Goal: Information Seeking & Learning: Compare options

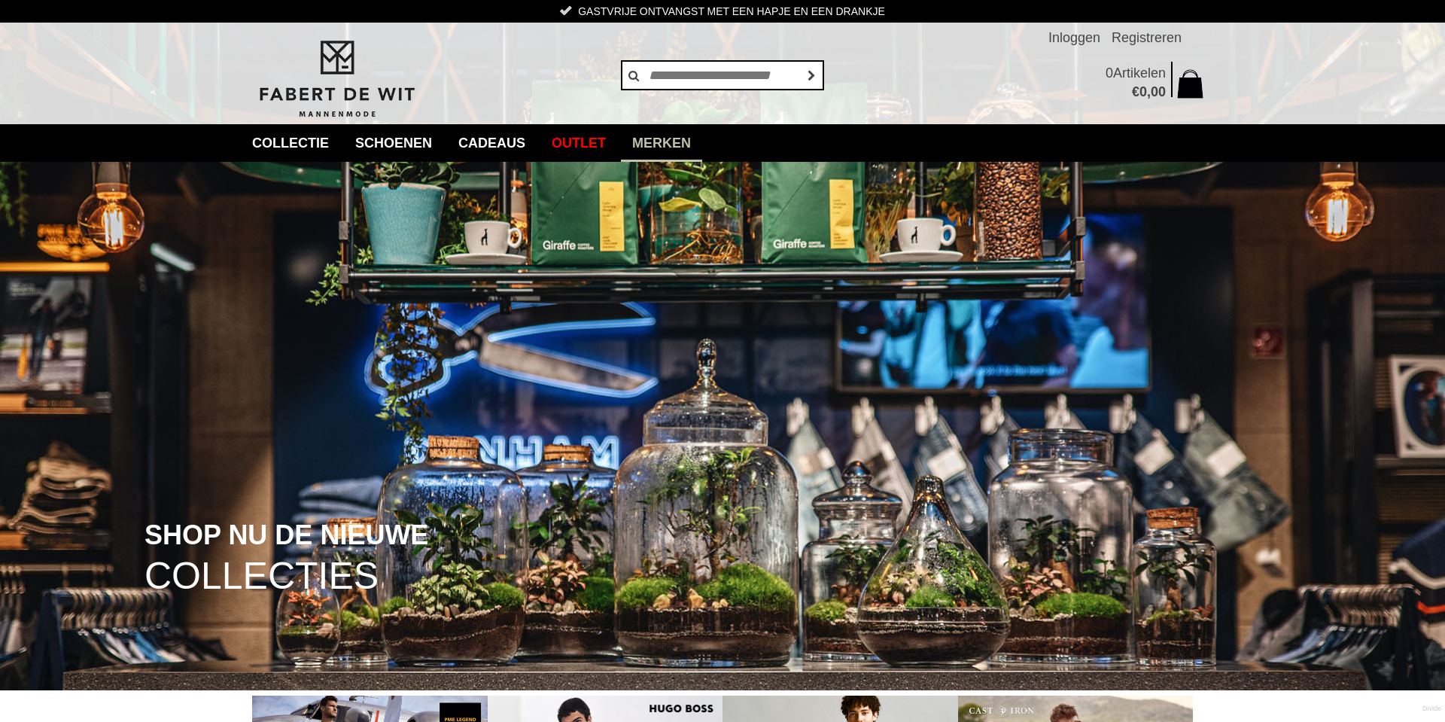
click at [702, 146] on link "Merken" at bounding box center [661, 143] width 81 height 38
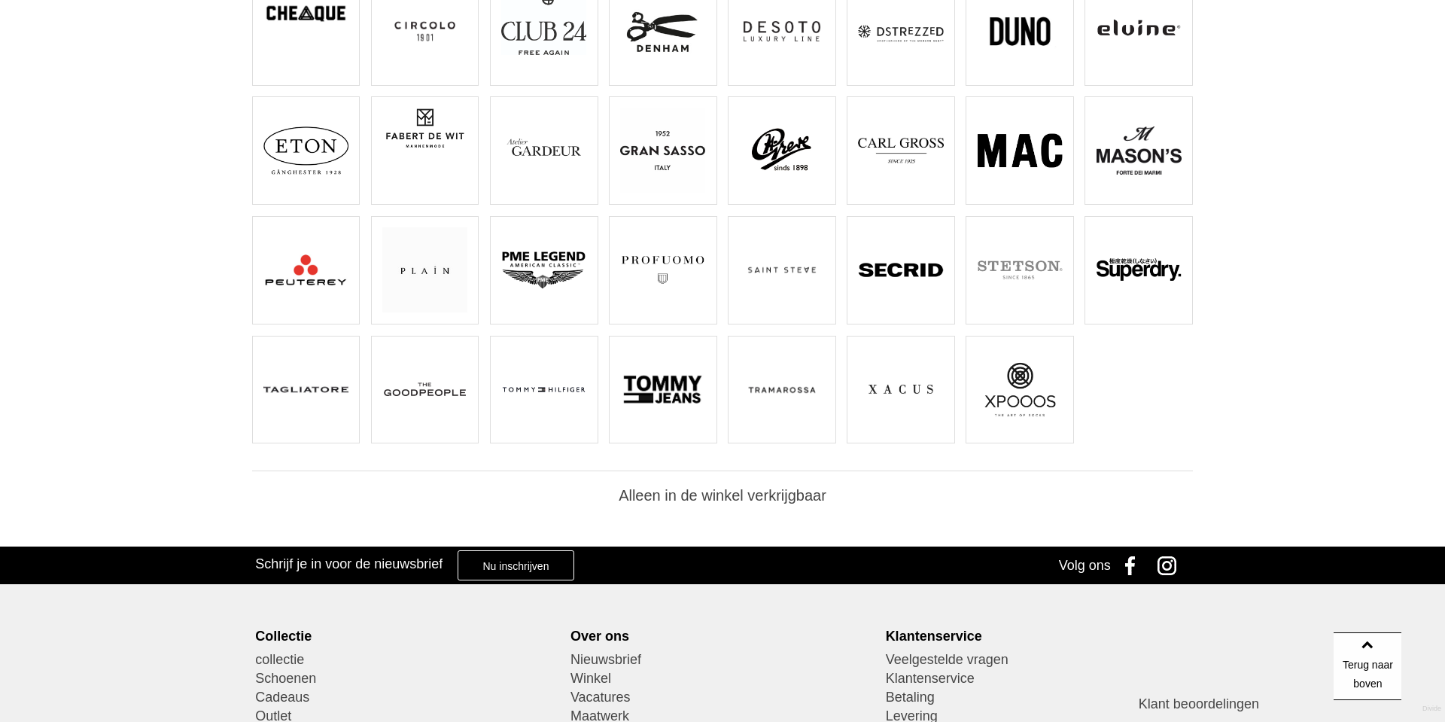
scroll to position [373, 0]
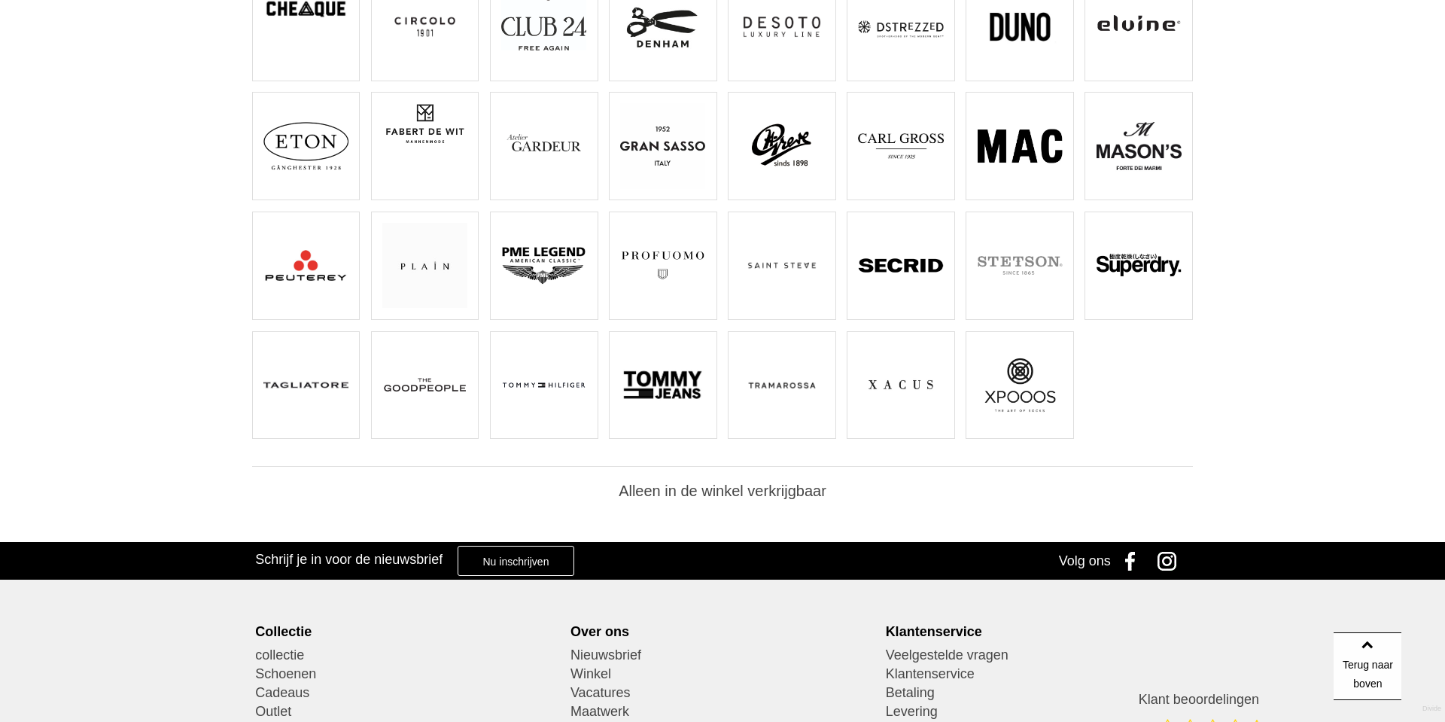
click at [455, 393] on img at bounding box center [424, 384] width 85 height 85
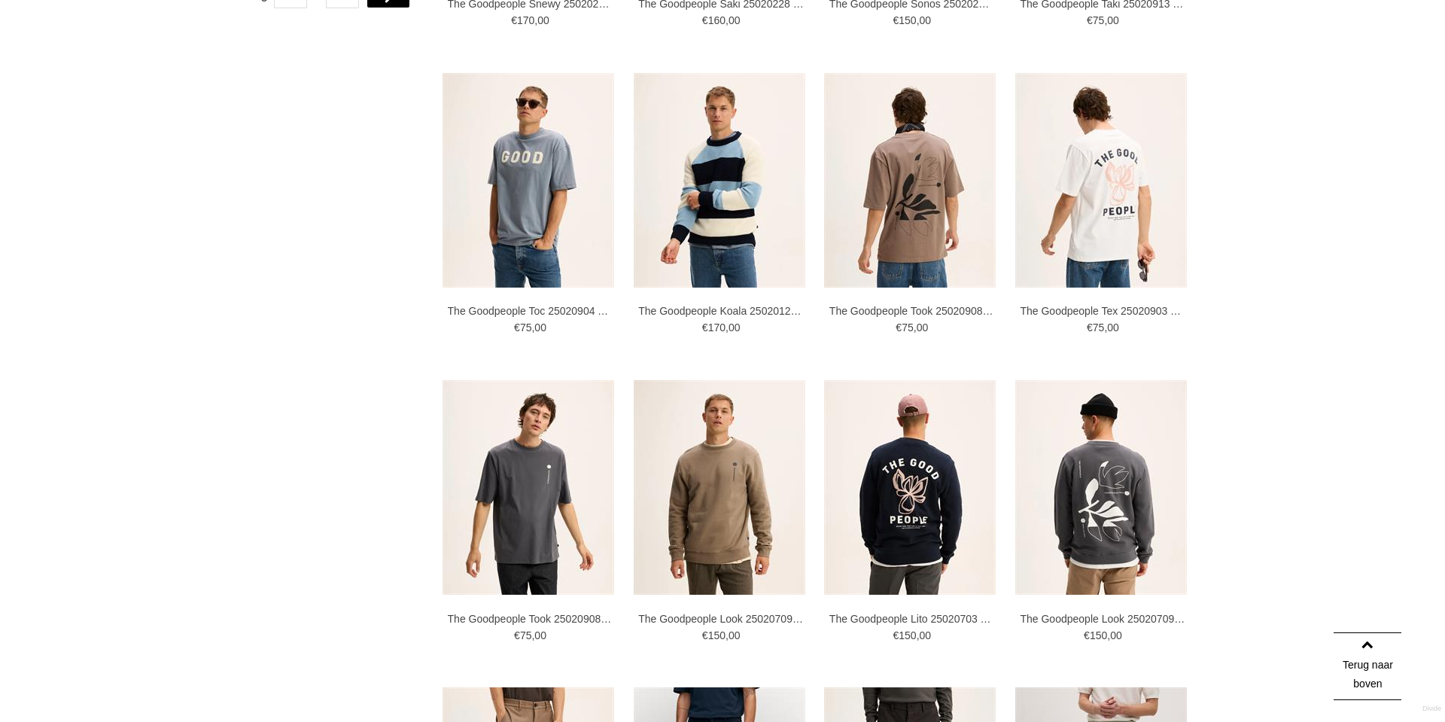
scroll to position [936, 0]
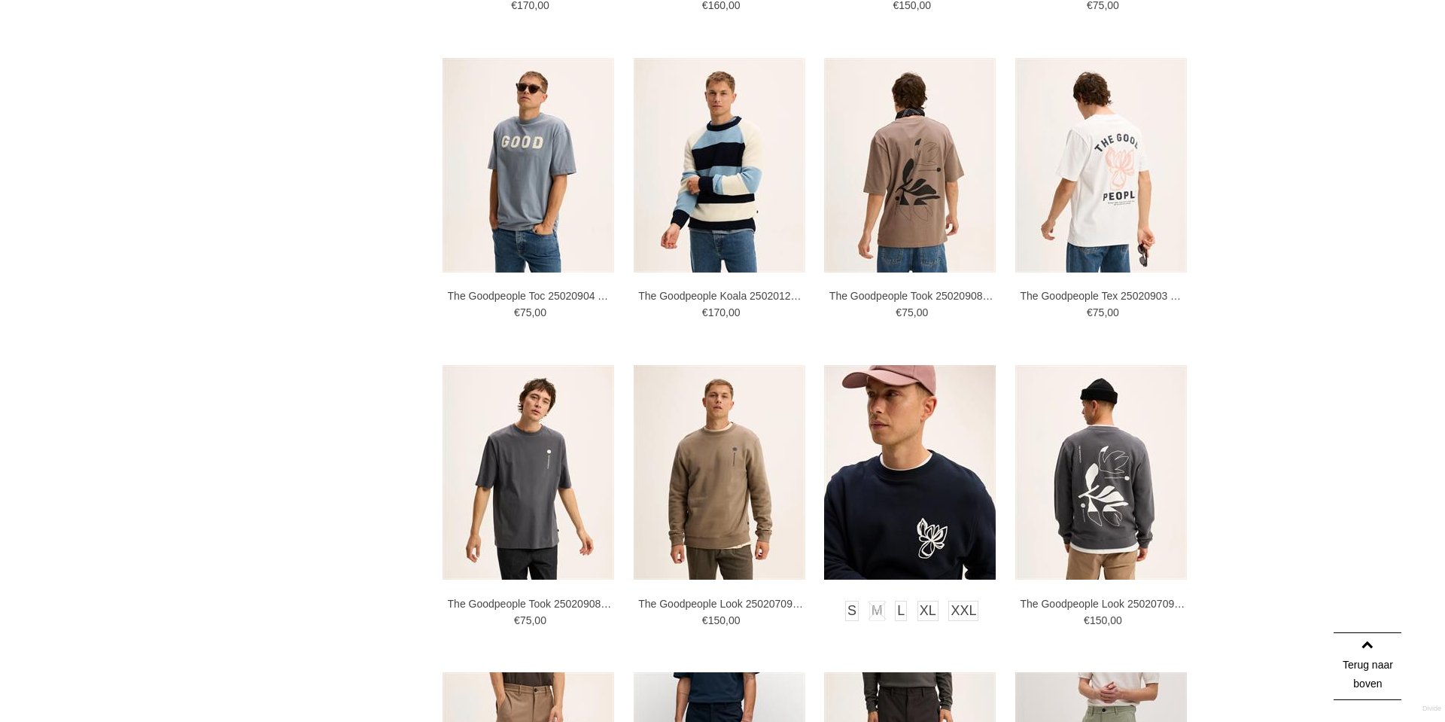
click at [866, 481] on img at bounding box center [910, 472] width 172 height 215
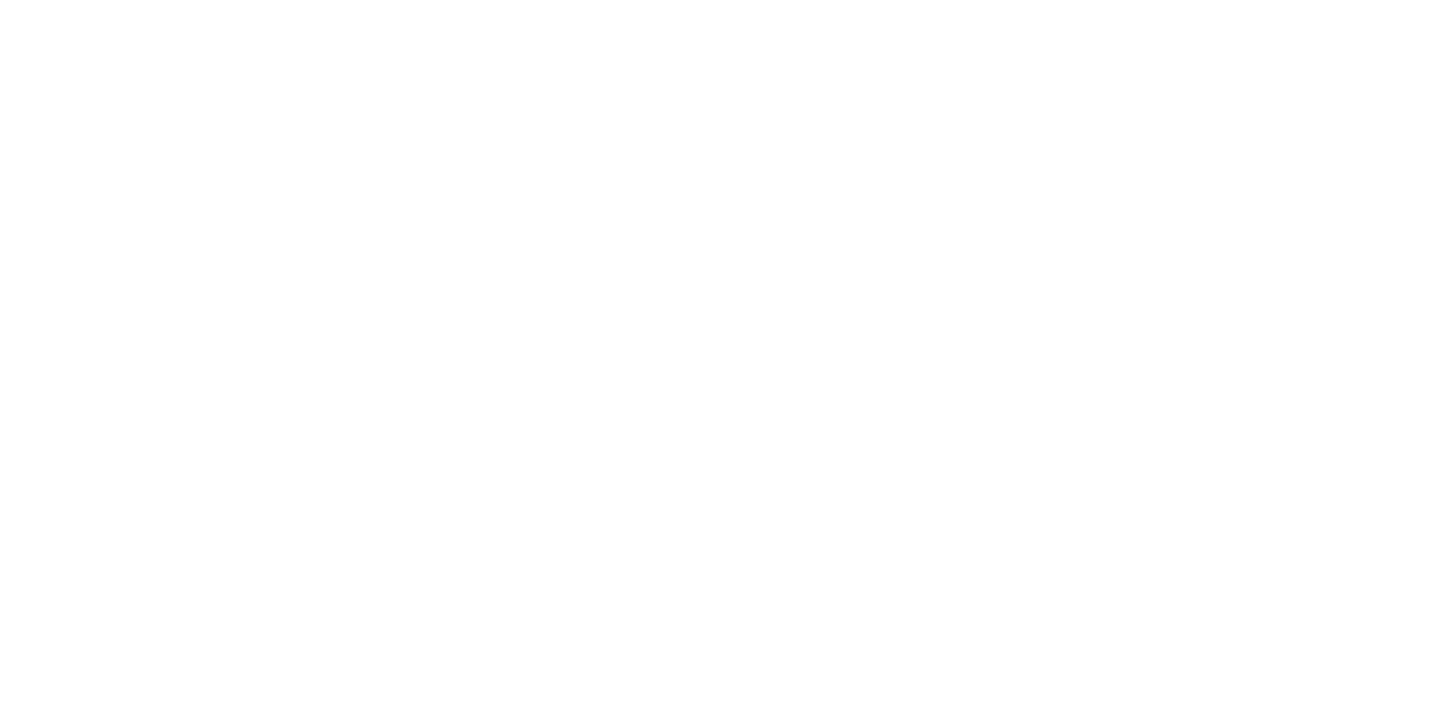
click at [799, 313] on link "S" at bounding box center [801, 317] width 24 height 24
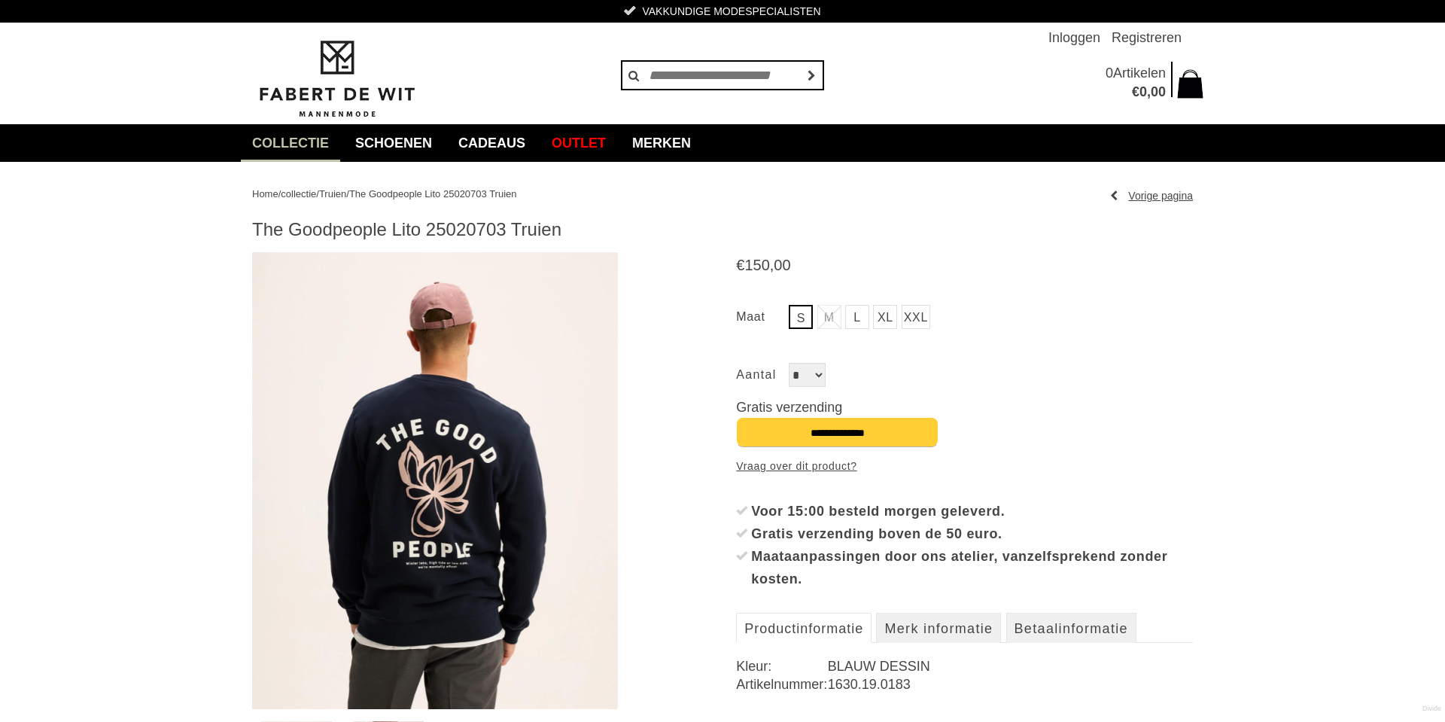
click at [471, 488] on img at bounding box center [435, 480] width 366 height 457
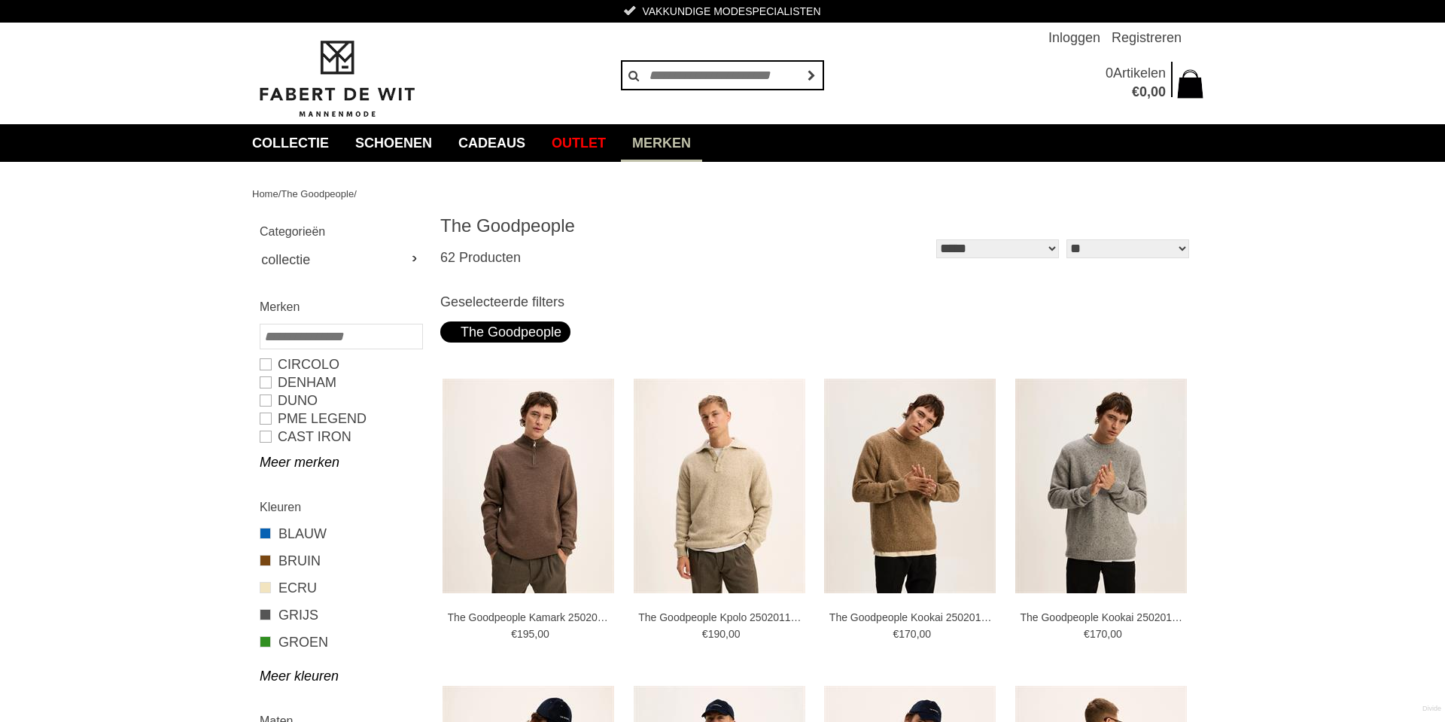
click at [682, 129] on link "Merken" at bounding box center [661, 143] width 81 height 38
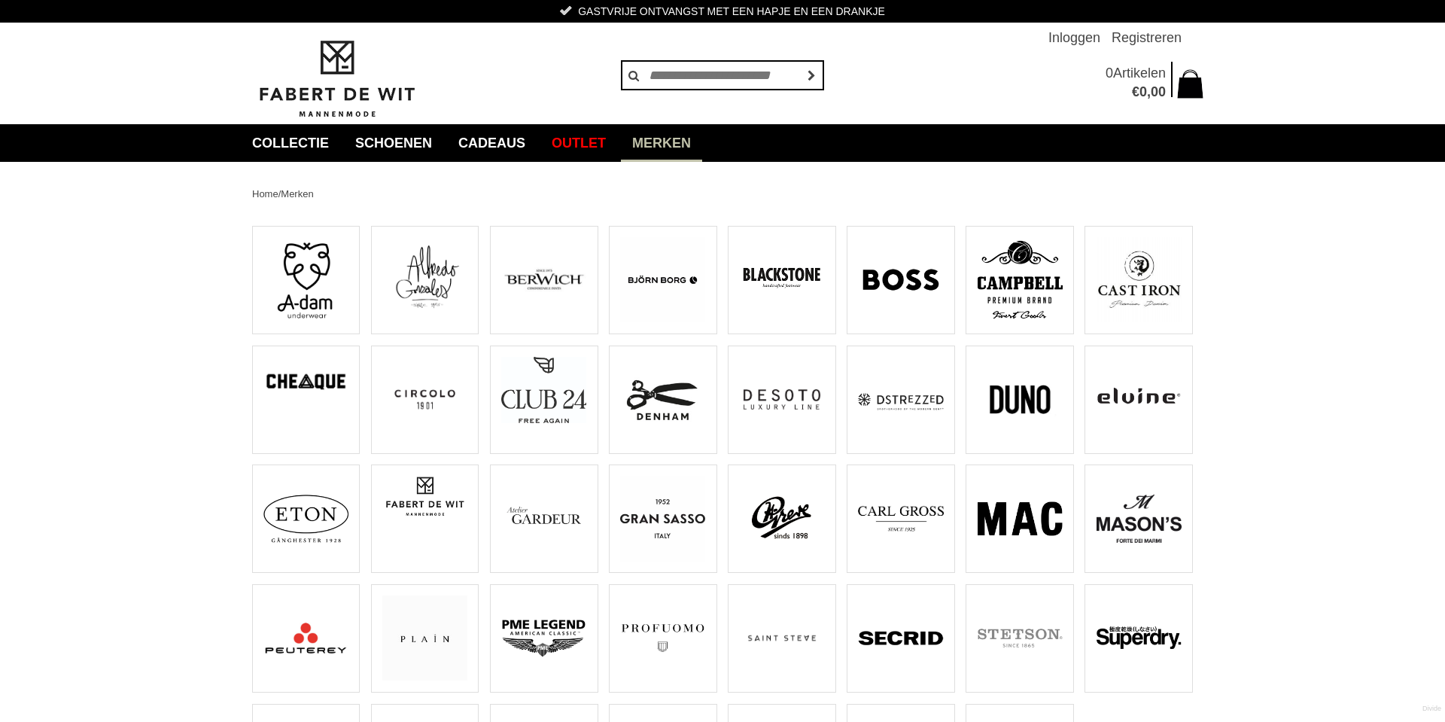
click at [1131, 275] on img at bounding box center [1139, 279] width 85 height 85
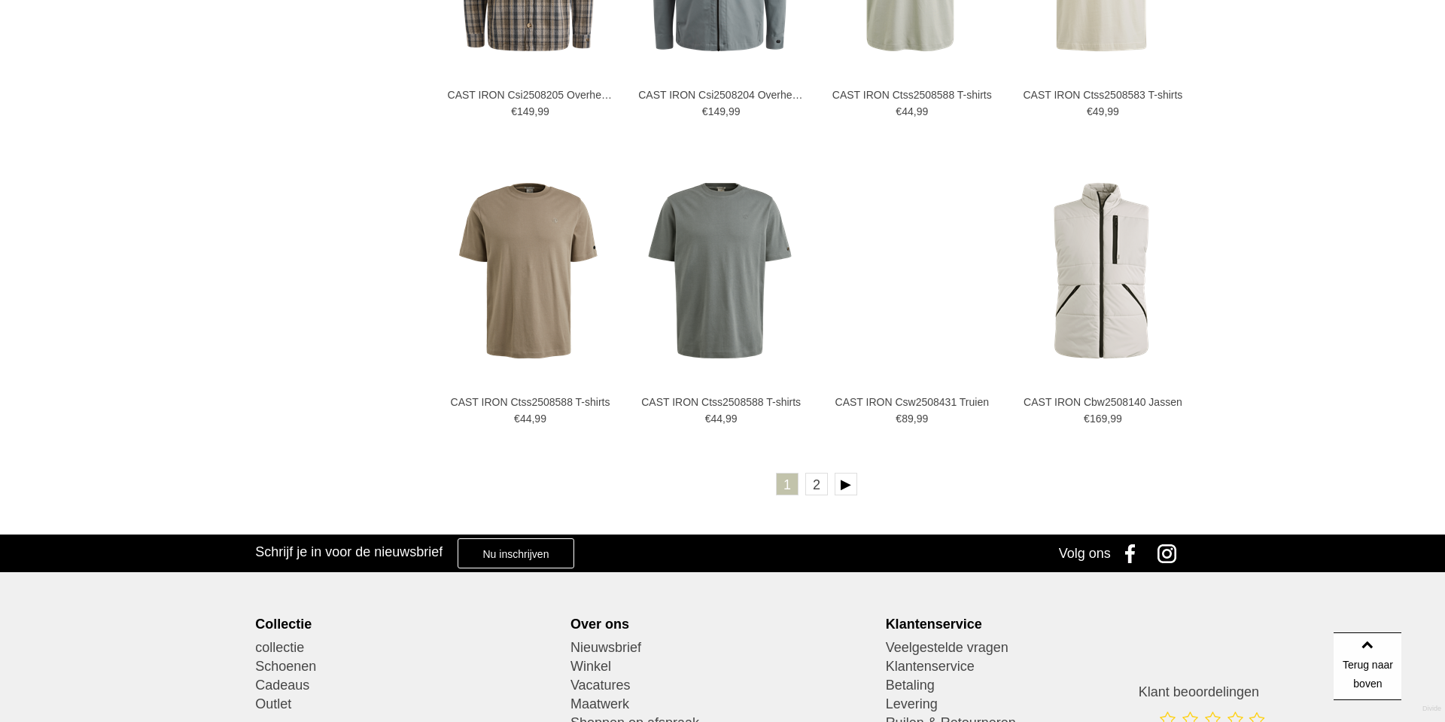
scroll to position [2901, 0]
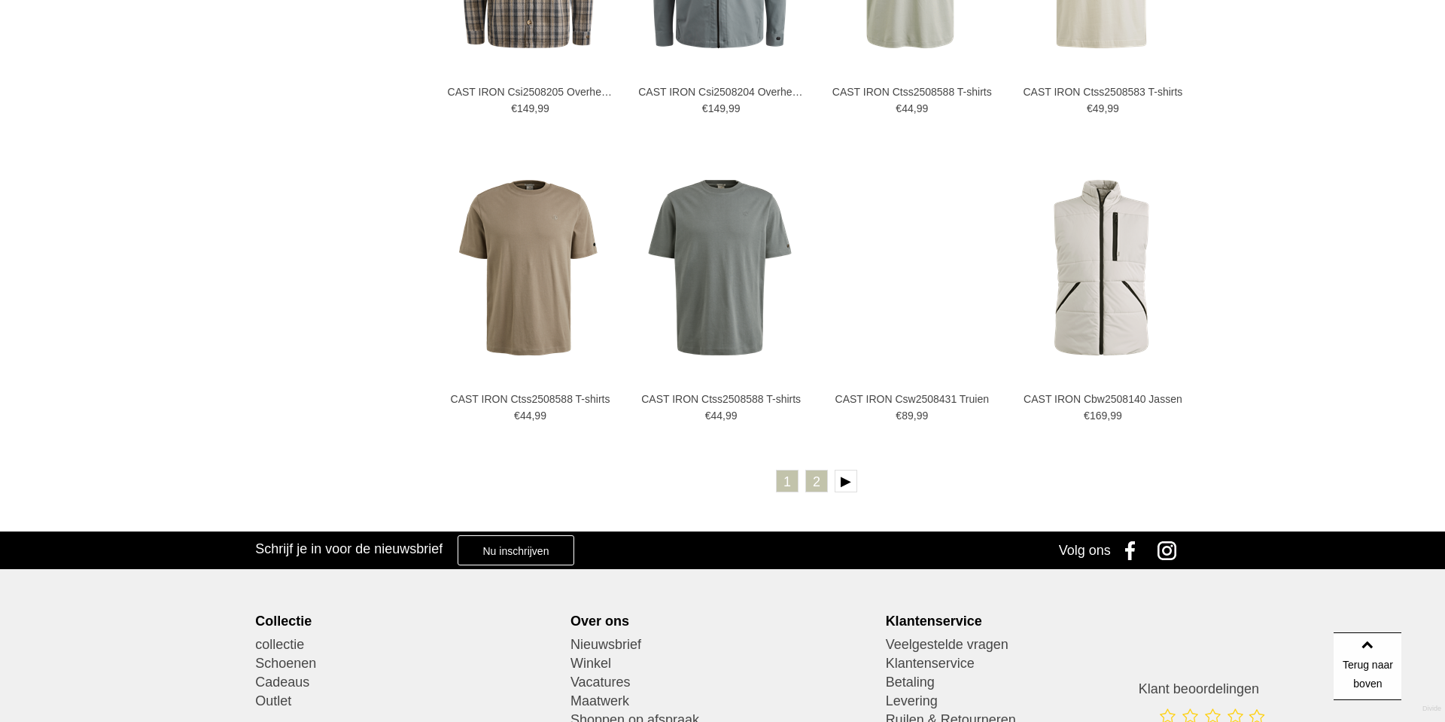
click at [817, 483] on link "2" at bounding box center [816, 481] width 23 height 23
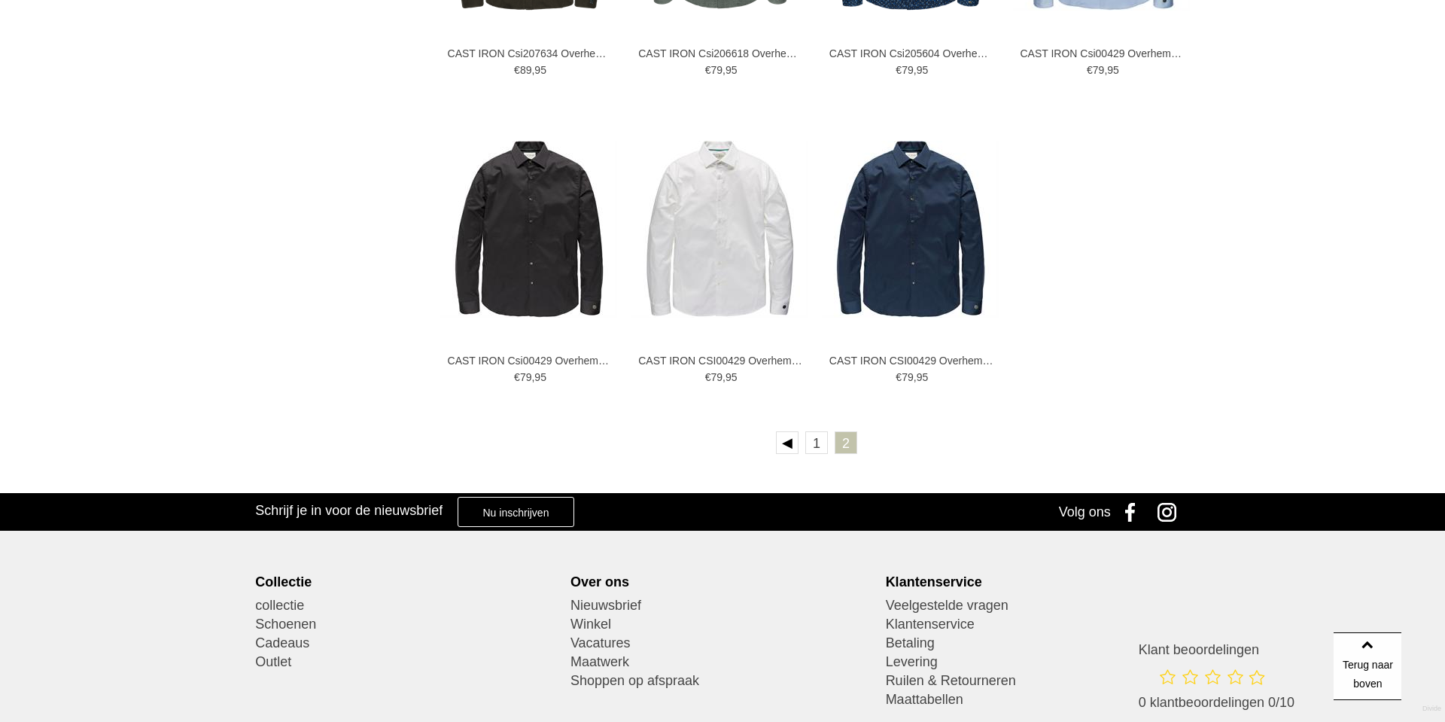
scroll to position [1694, 0]
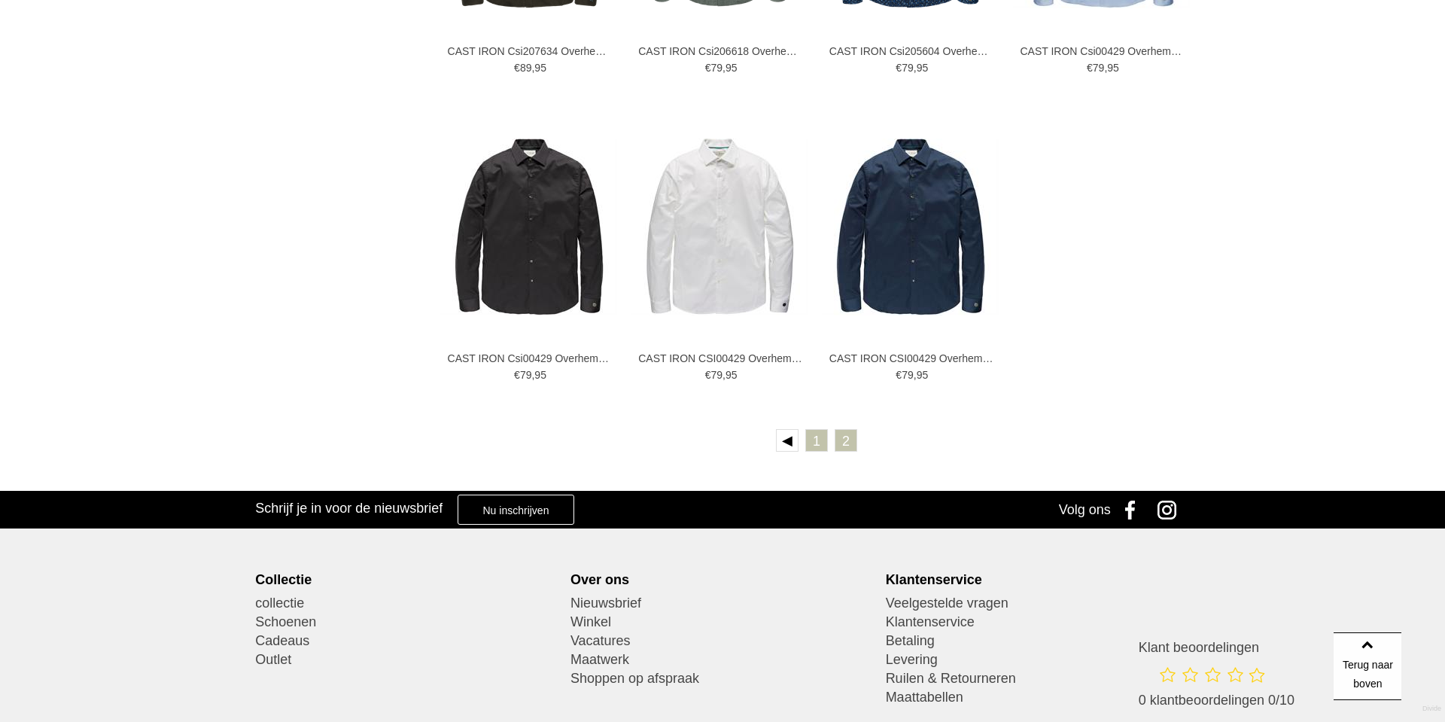
click at [810, 437] on link "1" at bounding box center [816, 440] width 23 height 23
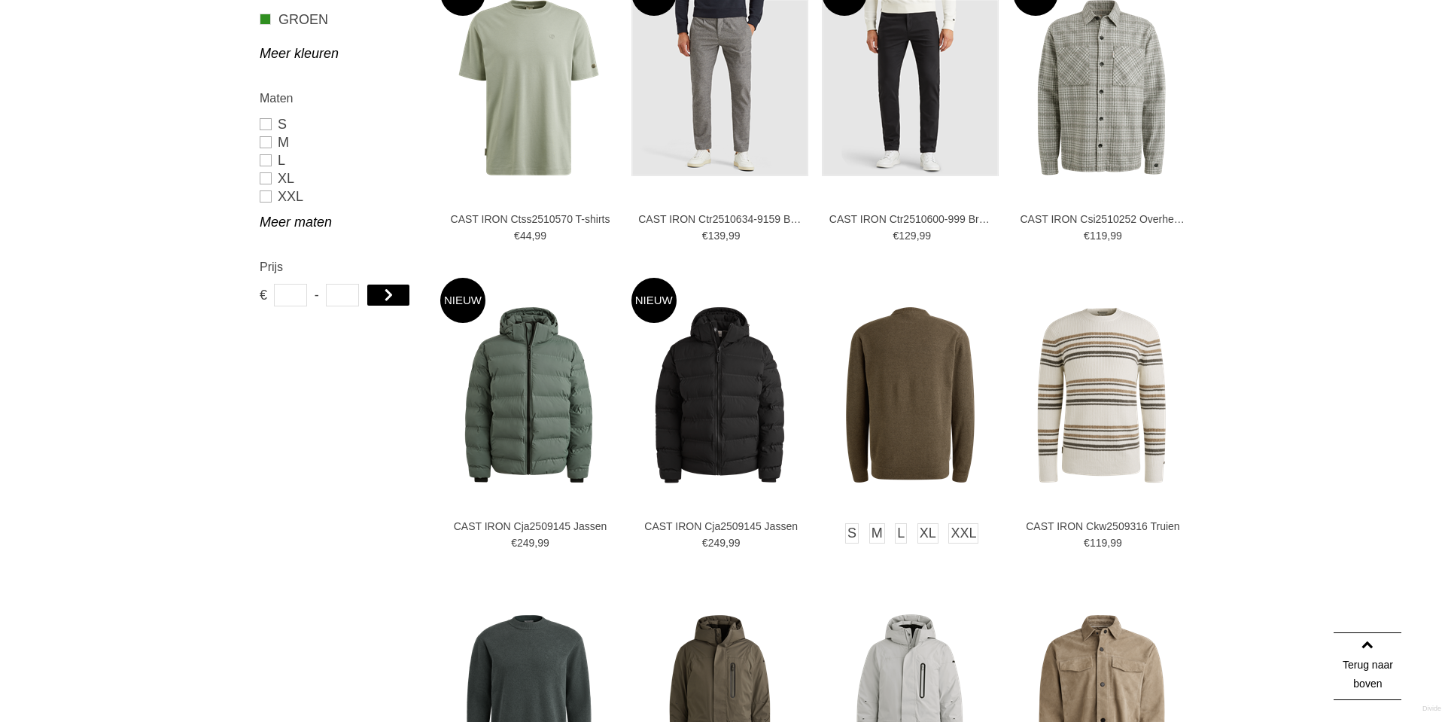
click at [939, 358] on img at bounding box center [910, 394] width 177 height 177
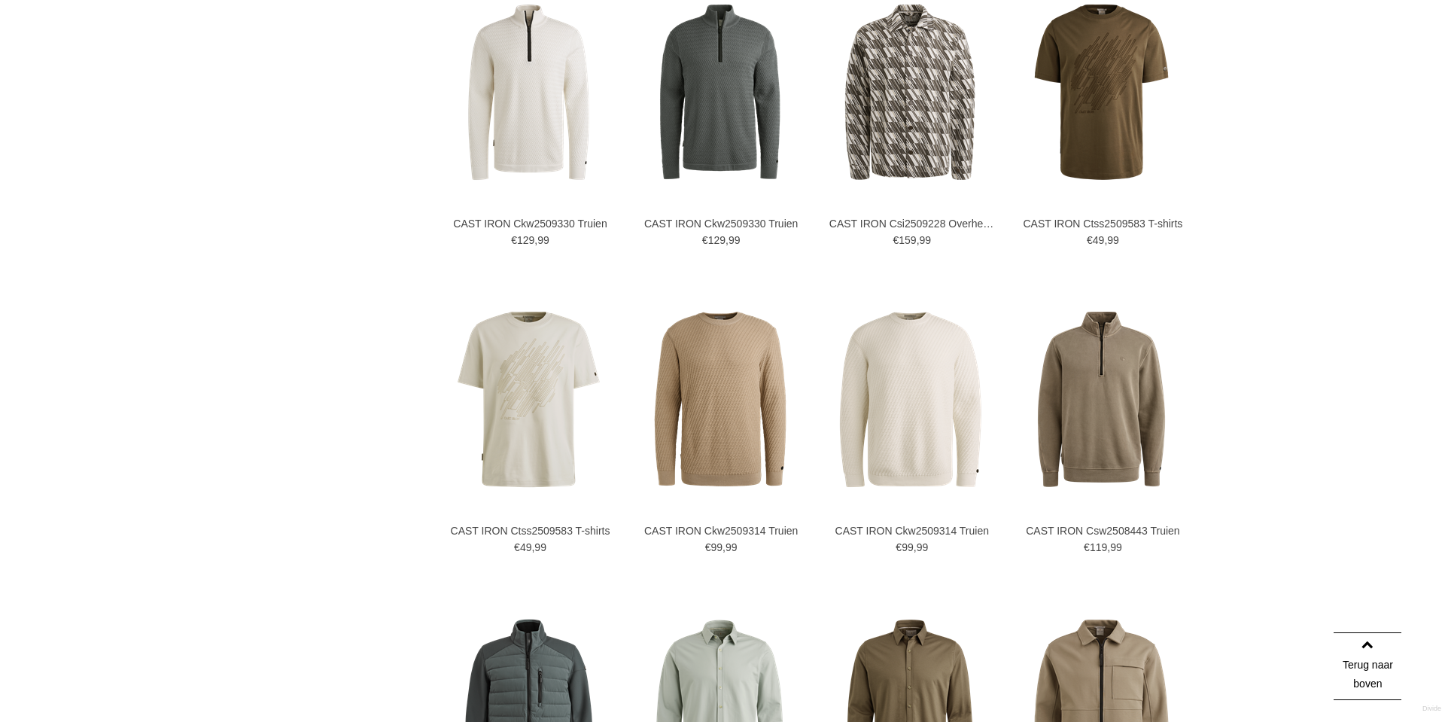
scroll to position [1849, 0]
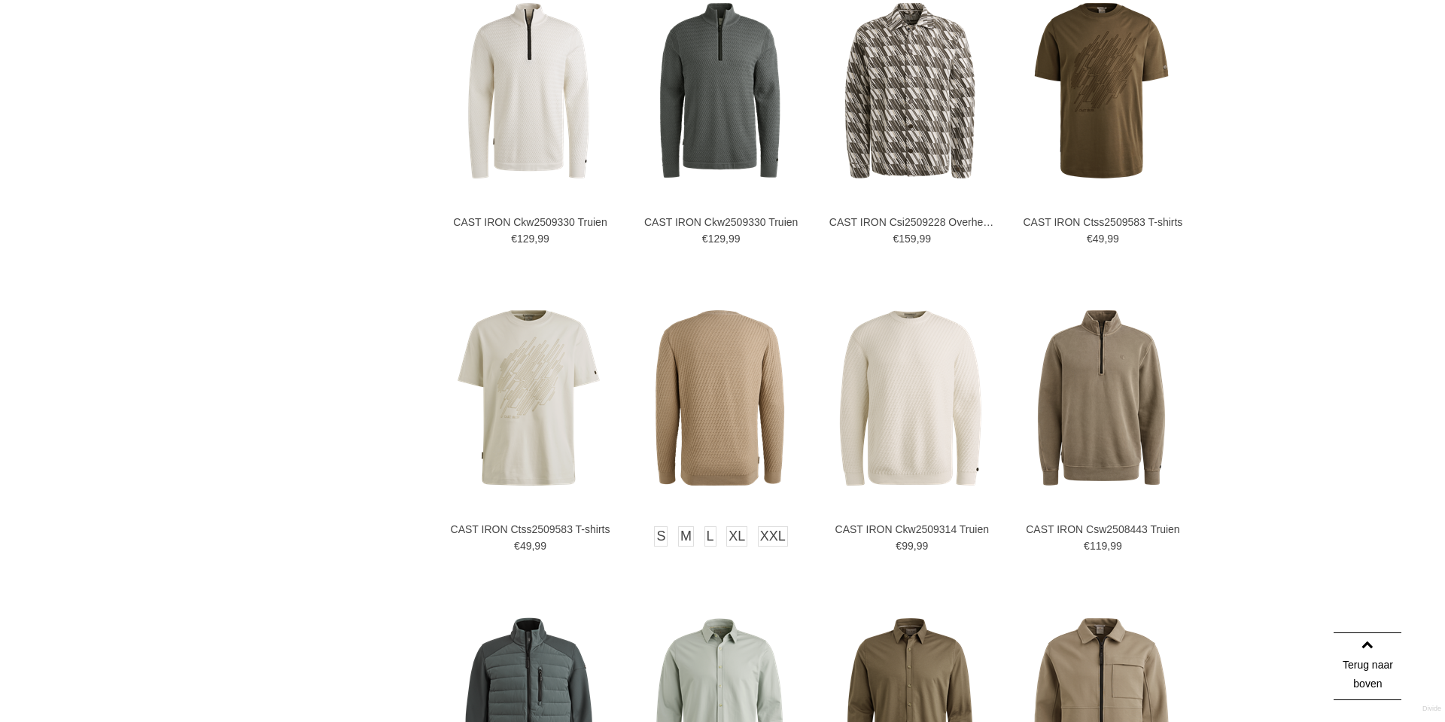
click at [710, 355] on img at bounding box center [720, 397] width 177 height 177
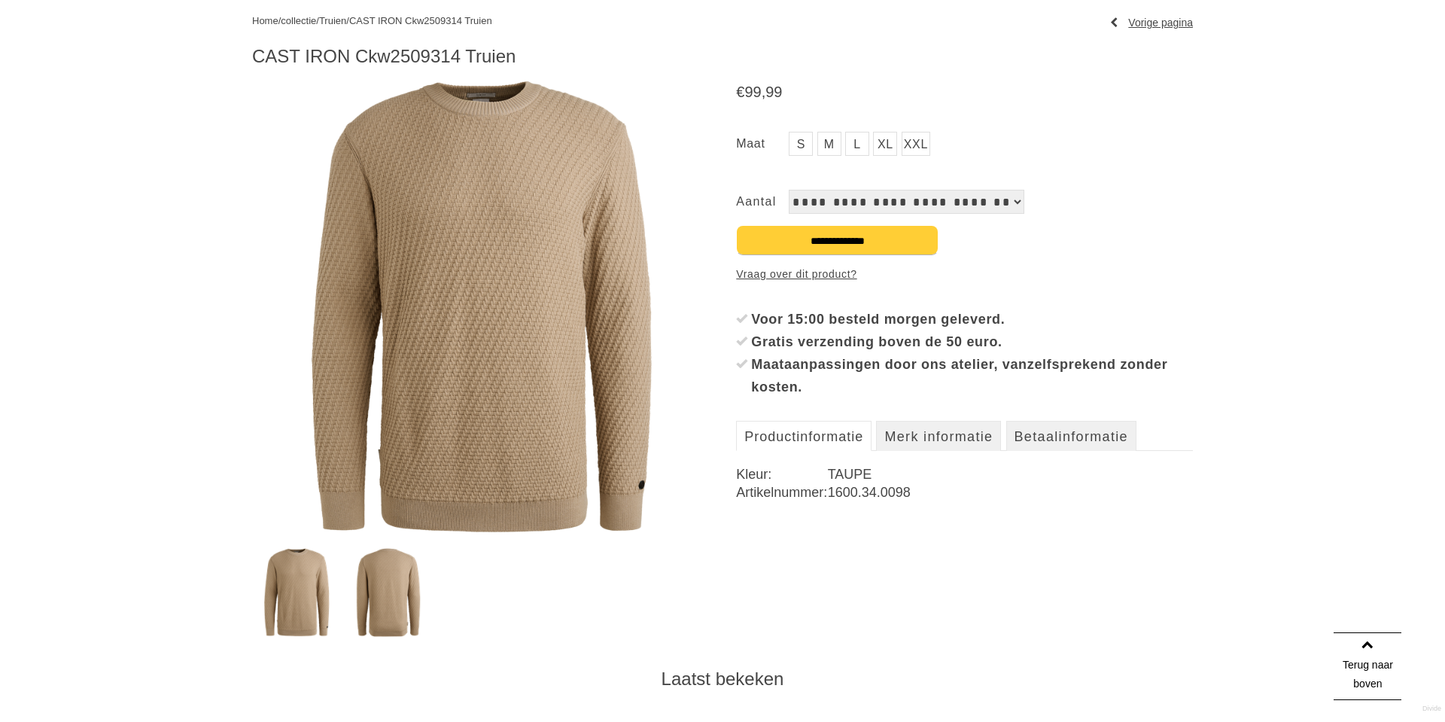
scroll to position [172, 0]
